Goal: Task Accomplishment & Management: Manage account settings

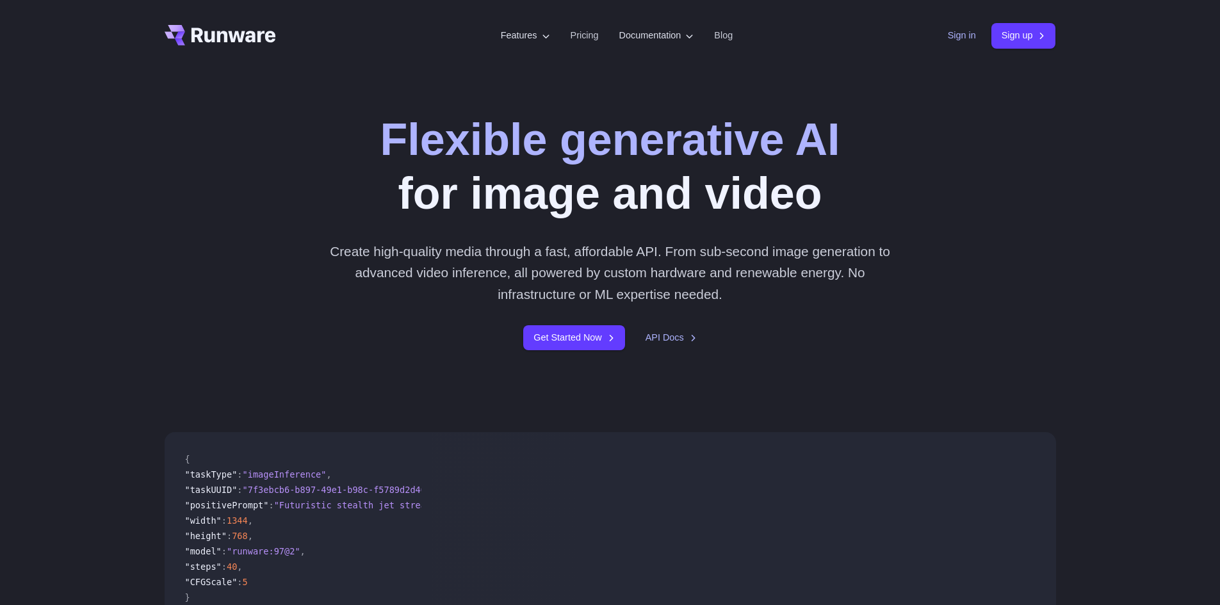
click at [948, 36] on link "Sign in" at bounding box center [962, 35] width 28 height 15
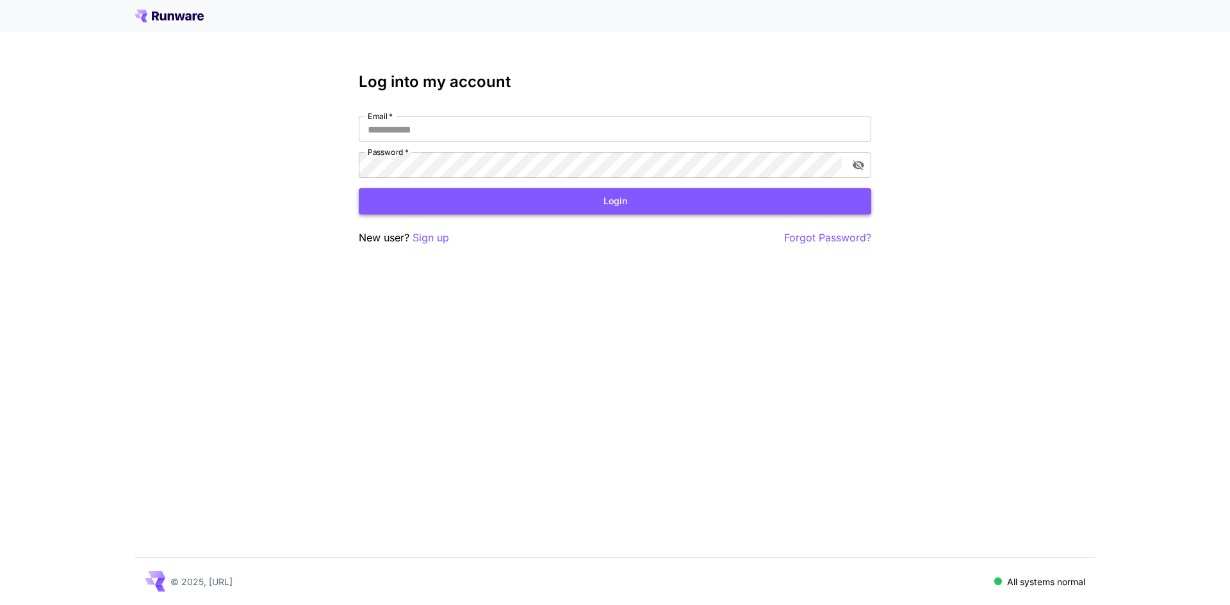
type input "**********"
click at [491, 204] on button "Login" at bounding box center [615, 201] width 512 height 26
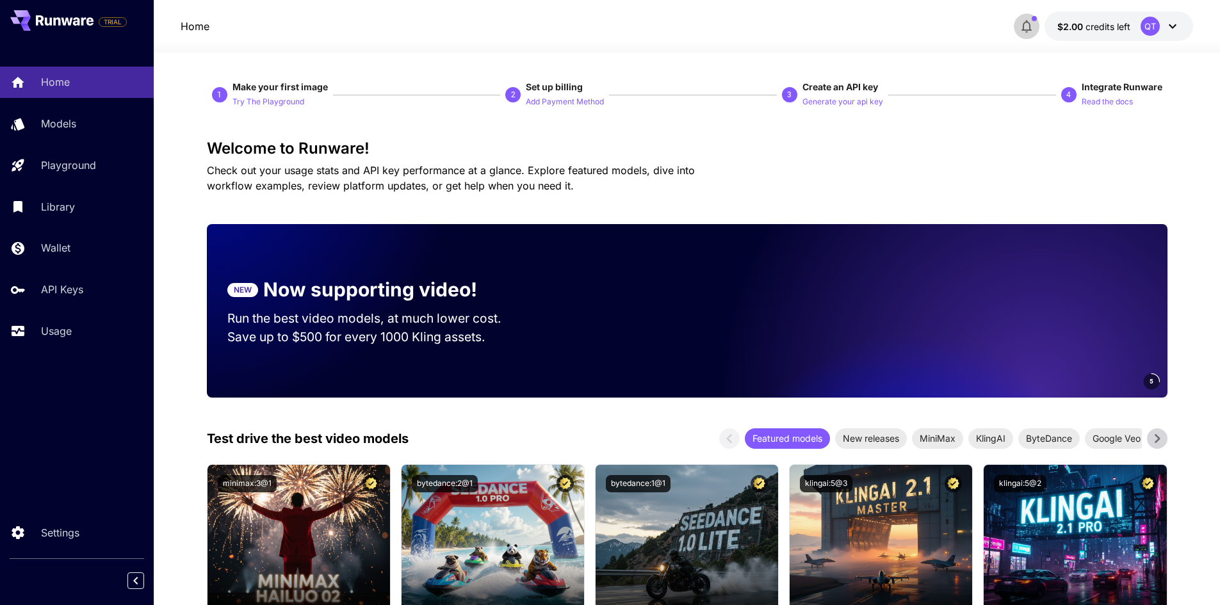
click at [1030, 24] on icon "button" at bounding box center [1027, 26] width 10 height 13
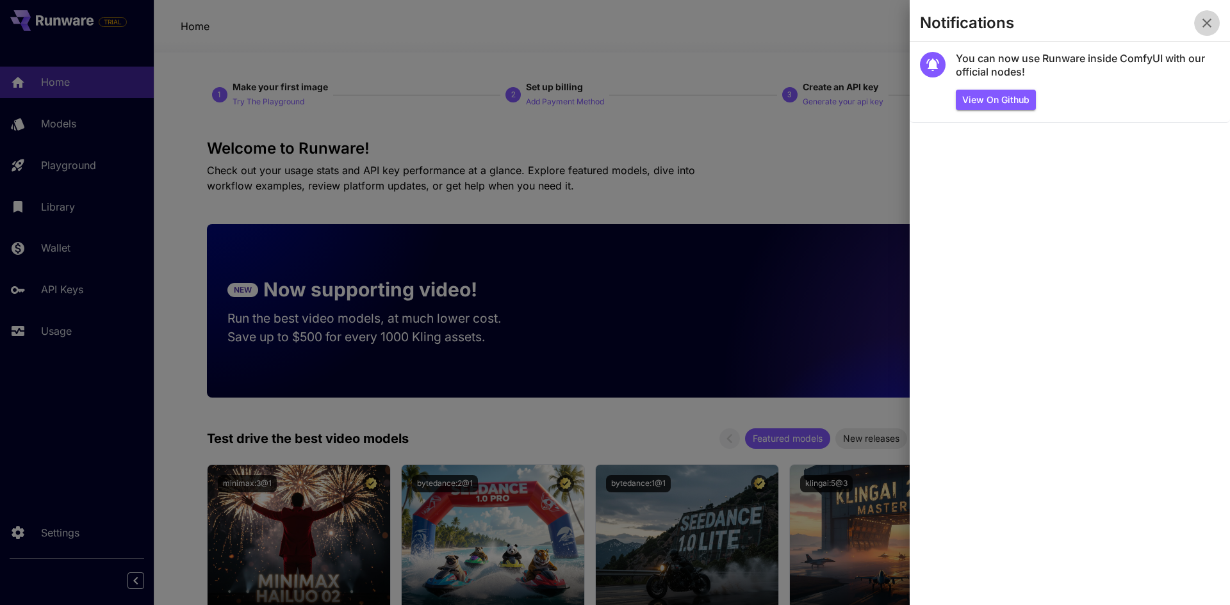
click at [1203, 24] on icon "button" at bounding box center [1206, 22] width 15 height 15
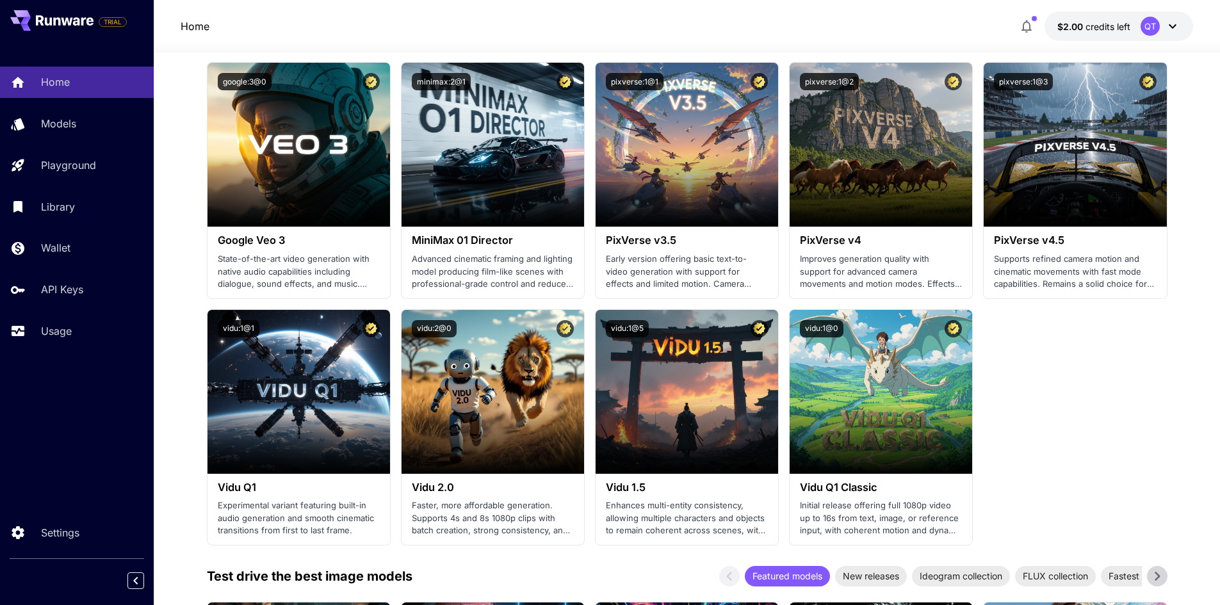
scroll to position [1153, 0]
